Goal: Task Accomplishment & Management: Complete application form

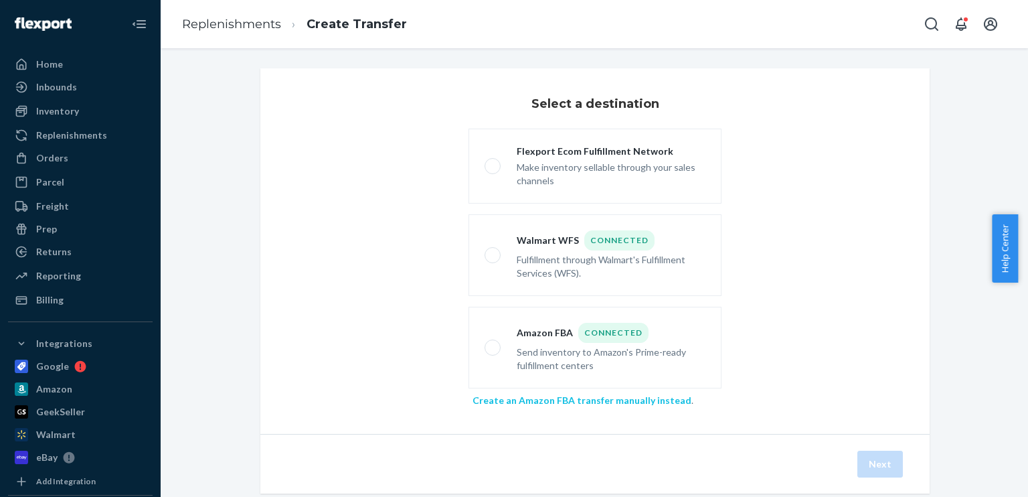
click at [597, 401] on link "Create an Amazon FBA transfer manually instead" at bounding box center [582, 399] width 219 height 11
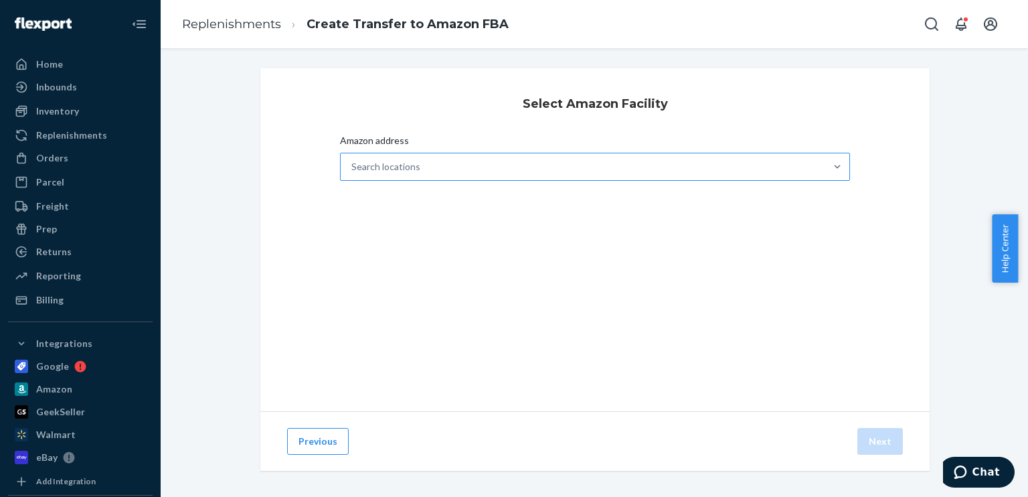
click at [465, 173] on div "Search locations" at bounding box center [583, 166] width 485 height 27
click at [353, 173] on input "Amazon address Search locations" at bounding box center [351, 166] width 1 height 13
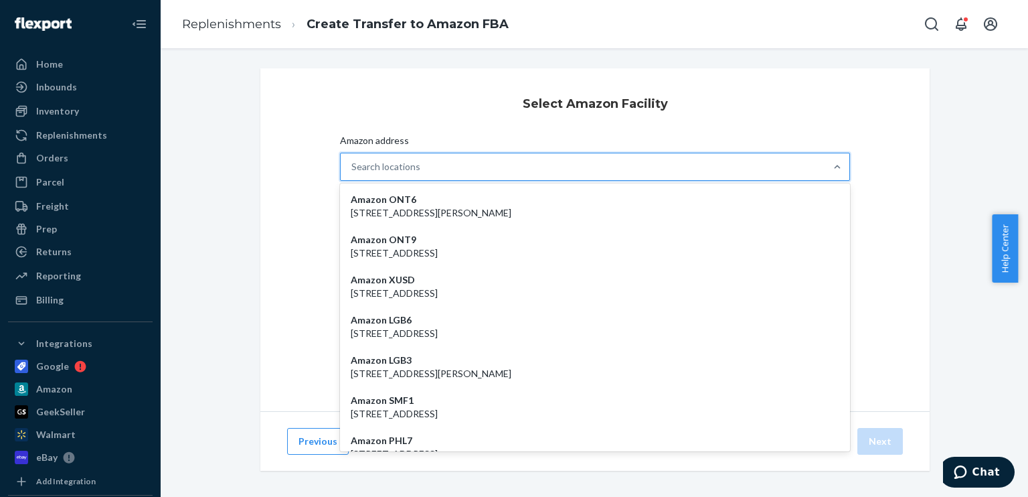
click at [468, 205] on div "Amazon ONT6 [STREET_ADDRESS][PERSON_NAME]" at bounding box center [595, 206] width 505 height 40
click at [353, 173] on input "Amazon address option Amazon ONT6 - [STREET_ADDRESS][PERSON_NAME] focused, 1 of…" at bounding box center [351, 166] width 1 height 13
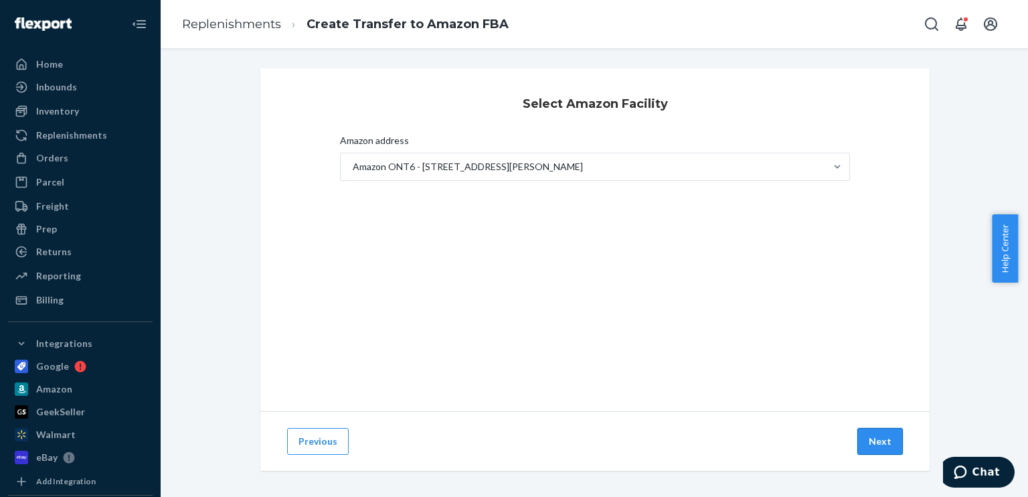
click at [875, 443] on button "Next" at bounding box center [880, 441] width 46 height 27
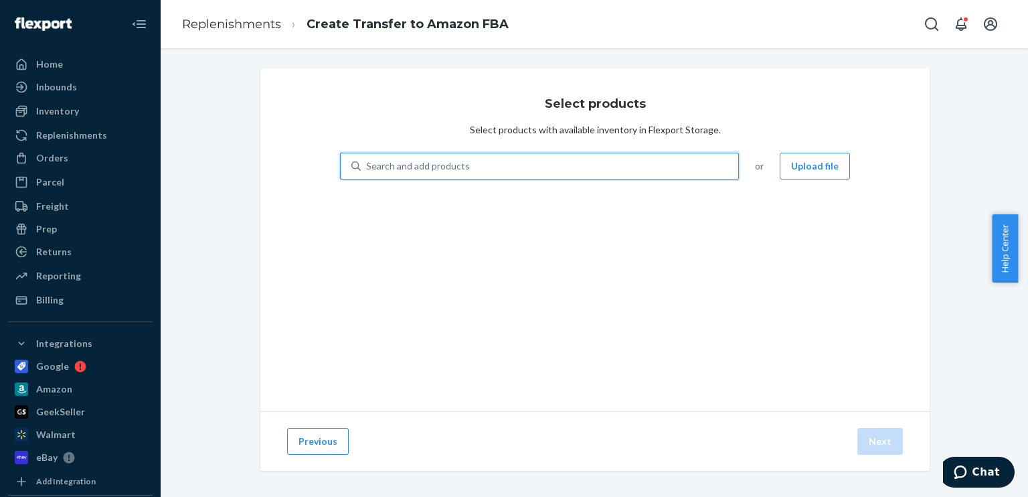
click at [390, 168] on div "Search and add products" at bounding box center [418, 165] width 104 height 13
click at [367, 168] on input "0 results available. Use Up and Down to choose options, press Enter to select t…" at bounding box center [366, 165] width 1 height 13
paste input "SF-FFINR01-006"
type input "SF-FFINR01-006"
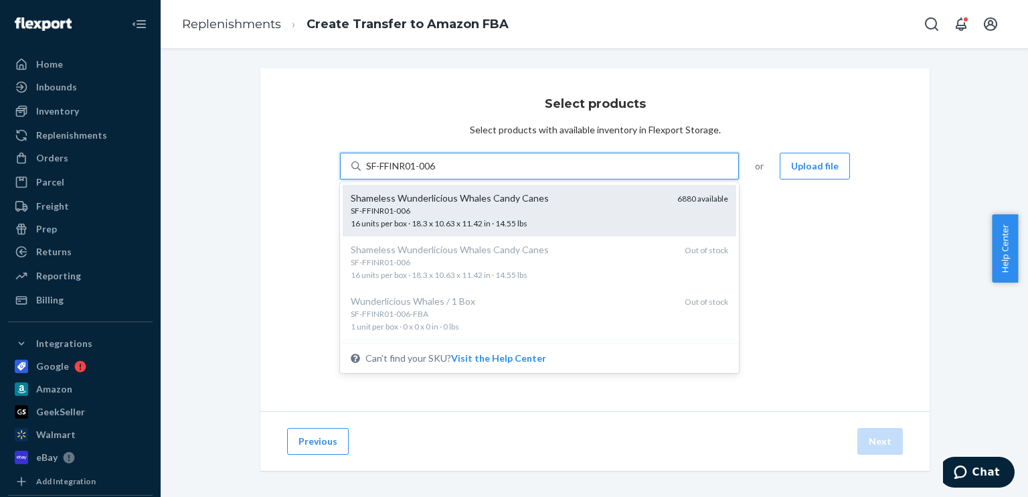
click at [431, 211] on div "SF-FFINR01-006" at bounding box center [509, 210] width 316 height 11
click at [431, 173] on input "SF-FFINR01-006" at bounding box center [402, 165] width 72 height 13
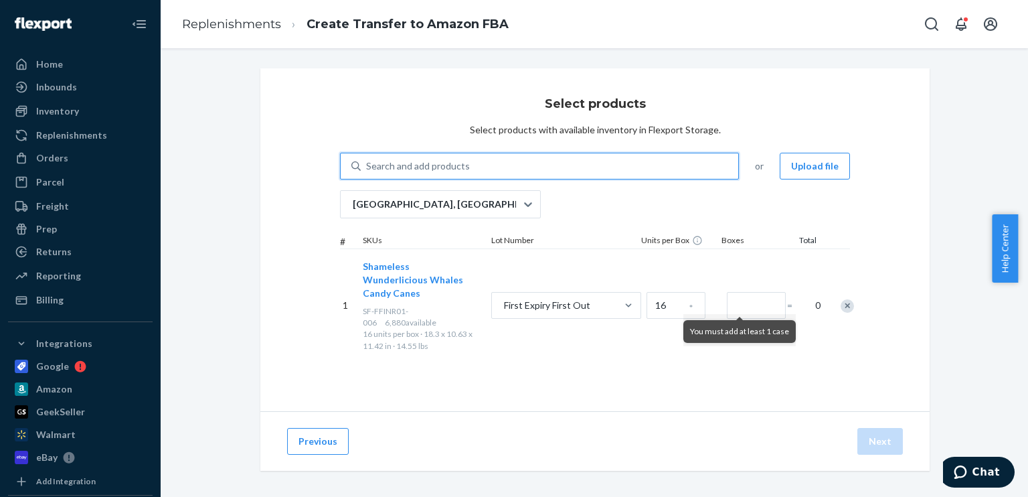
click at [462, 168] on div "Search and add products" at bounding box center [549, 166] width 377 height 24
click at [367, 168] on input "0 results available. Use Up and Down to choose options, press Enter to select t…" at bounding box center [366, 165] width 1 height 13
paste input "SF-WOINR01-006"
type input "SF-WOINR01-006"
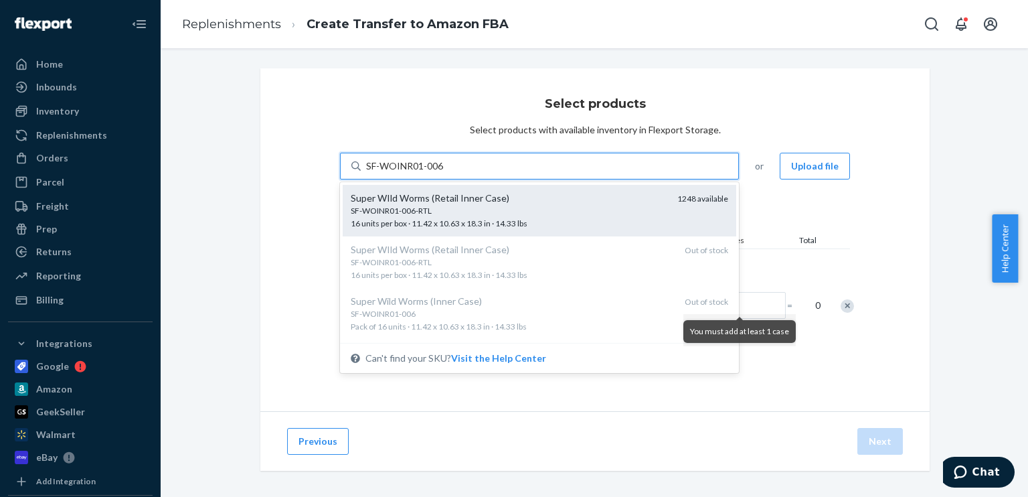
click at [519, 205] on div "SF-WOINR01-006-RTL" at bounding box center [509, 210] width 316 height 11
click at [444, 173] on input "SF-WOINR01-006" at bounding box center [405, 165] width 78 height 13
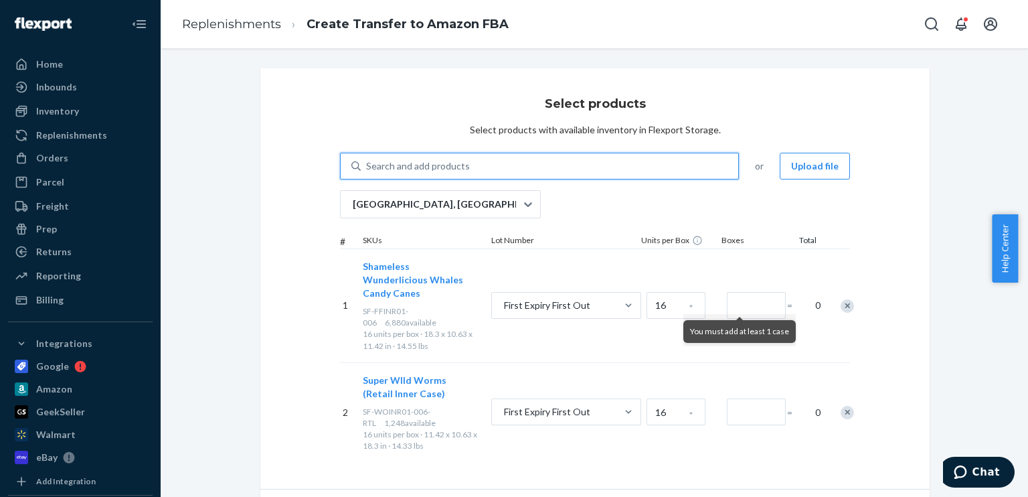
click at [525, 167] on div "Search and add products" at bounding box center [549, 166] width 377 height 24
click at [367, 167] on input "0 results available. Use Up and Down to choose options, press Enter to select t…" at bounding box center [366, 165] width 1 height 13
paste input "SF-CBINR01-006"
type input "SF-CBINR01-006"
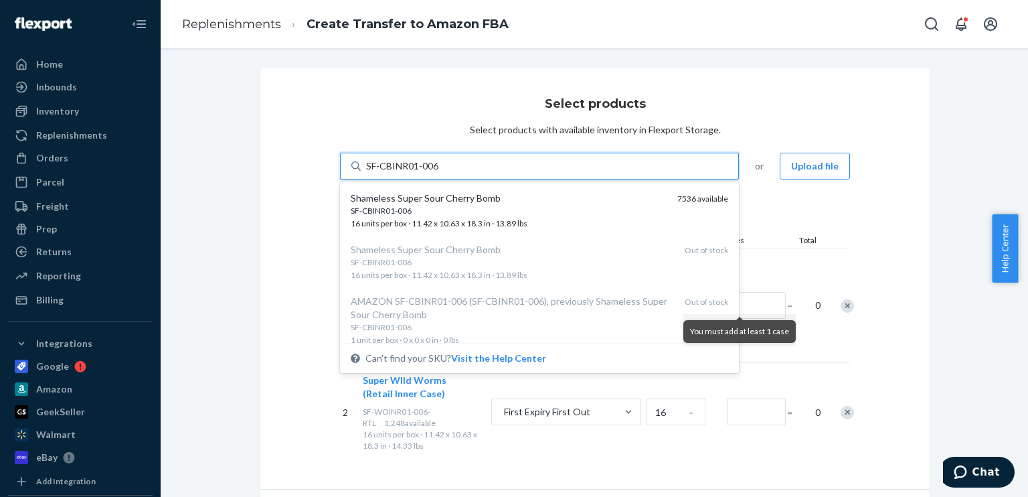
click at [521, 208] on div "SF-CBINR01-006" at bounding box center [509, 210] width 316 height 11
click at [440, 173] on input "SF-CBINR01-006" at bounding box center [403, 165] width 74 height 13
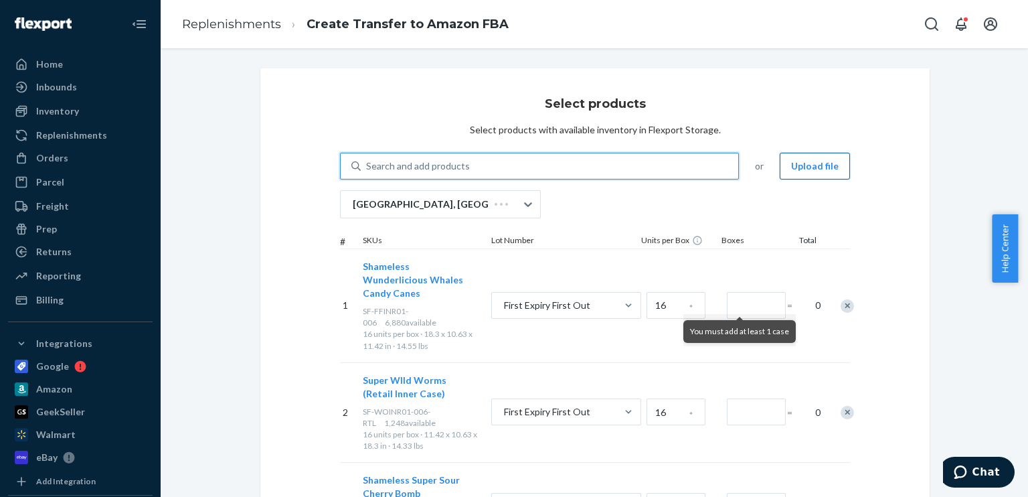
scroll to position [67, 0]
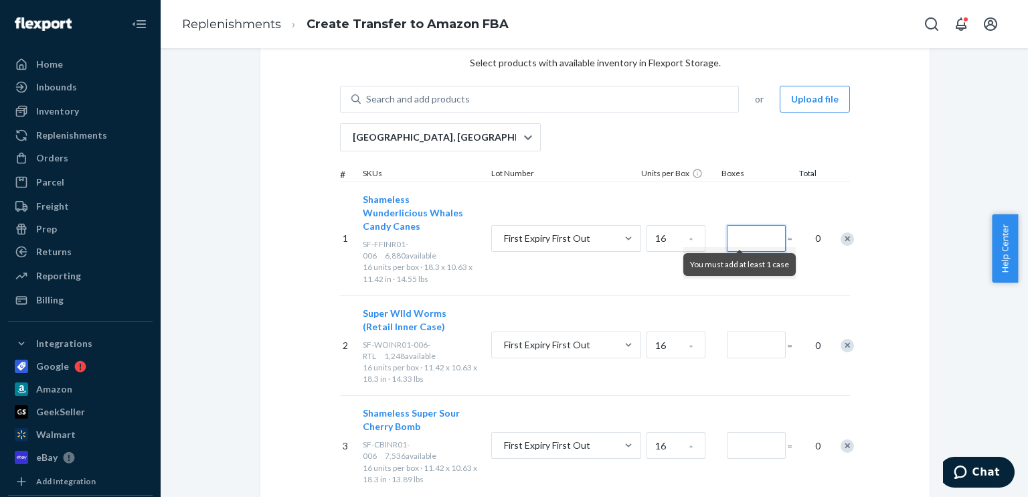
click at [749, 231] on input "Number of boxes" at bounding box center [756, 238] width 59 height 27
type input "1"
drag, startPoint x: 748, startPoint y: 337, endPoint x: 747, endPoint y: 350, distance: 13.4
click at [748, 337] on input "Number of boxes" at bounding box center [756, 344] width 59 height 27
type input "1"
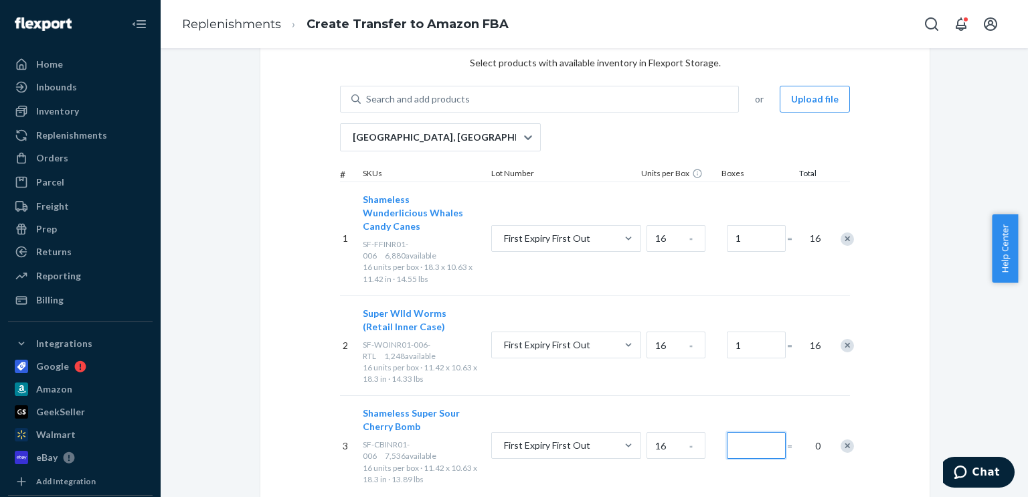
click at [747, 432] on input "Number of boxes" at bounding box center [756, 445] width 59 height 27
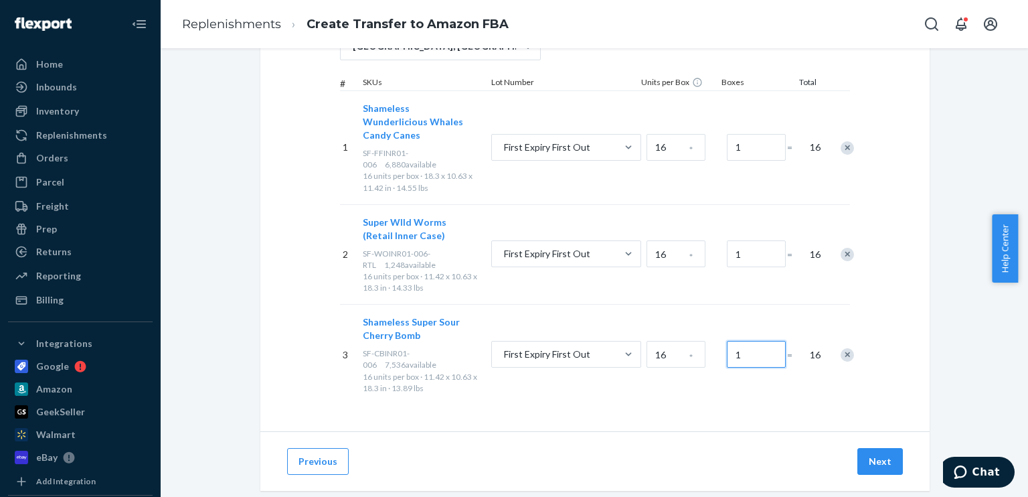
scroll to position [169, 0]
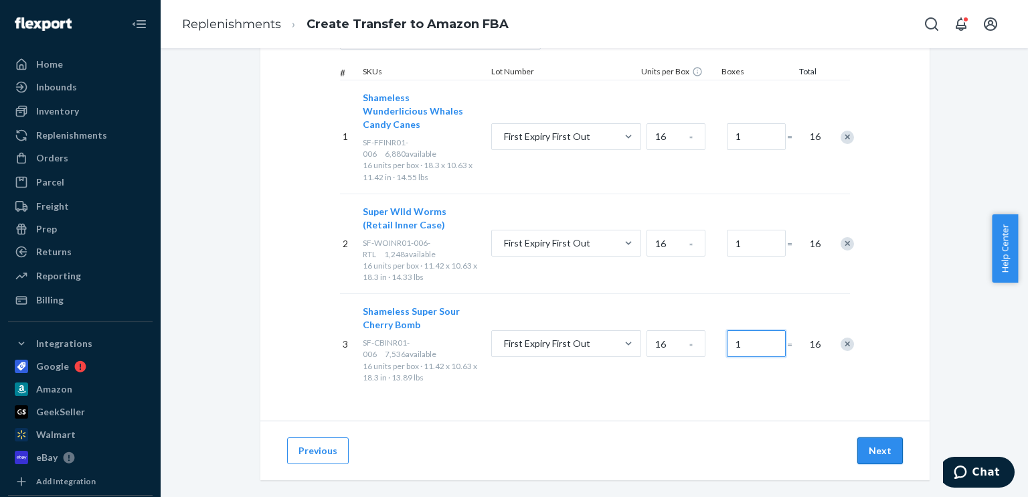
type input "1"
click at [883, 437] on button "Next" at bounding box center [880, 450] width 46 height 27
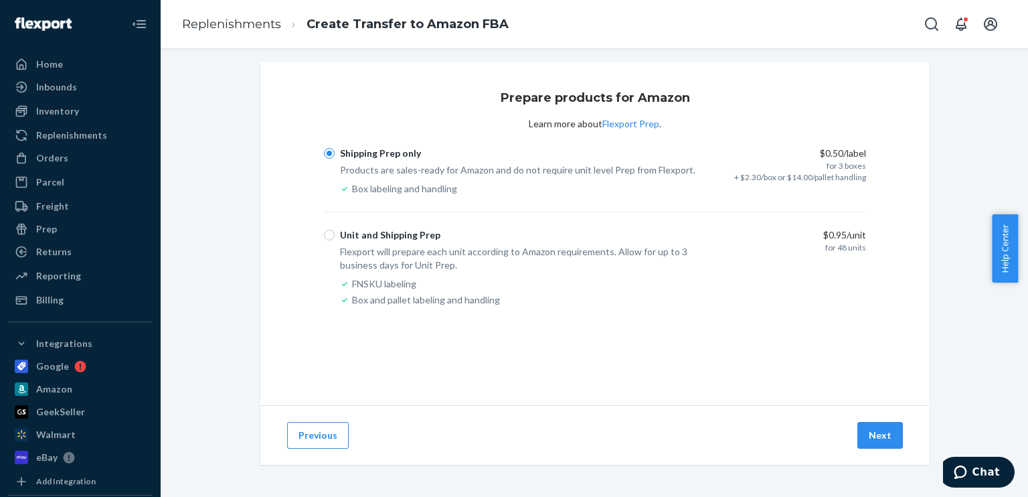
scroll to position [5, 0]
click at [324, 240] on label "Unit and Shipping Prep" at bounding box center [520, 235] width 392 height 13
click at [324, 240] on input "Unit and Shipping Prep" at bounding box center [329, 235] width 11 height 11
radio input "true"
